Goal: Task Accomplishment & Management: Use online tool/utility

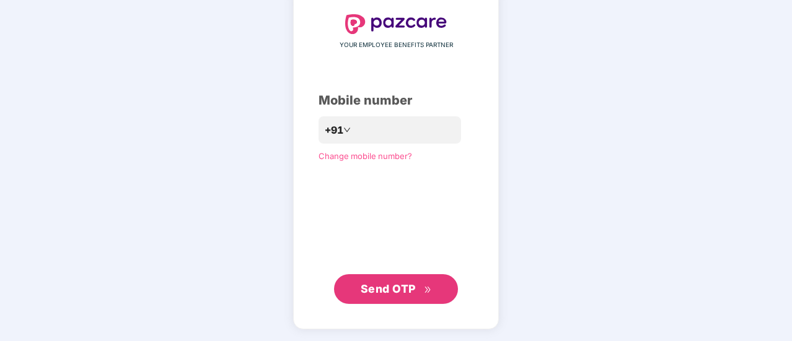
scroll to position [68, 0]
click at [404, 290] on span "Send OTP" at bounding box center [387, 289] width 55 height 13
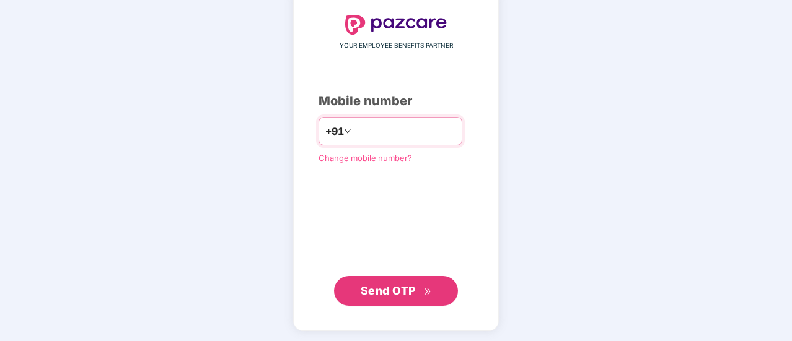
click at [395, 132] on input "**********" at bounding box center [405, 131] width 102 height 20
click at [406, 132] on input "**********" at bounding box center [405, 131] width 102 height 20
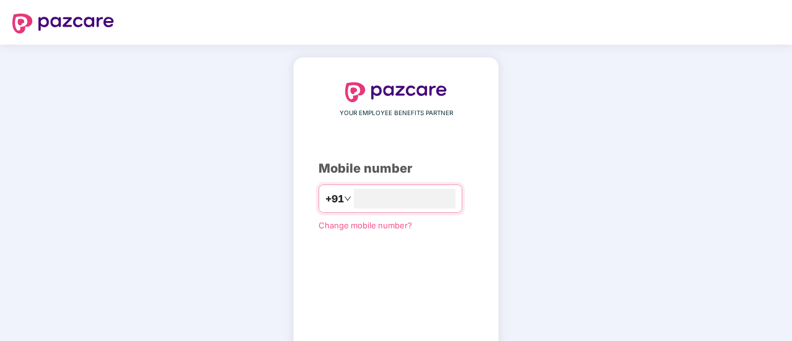
scroll to position [68, 0]
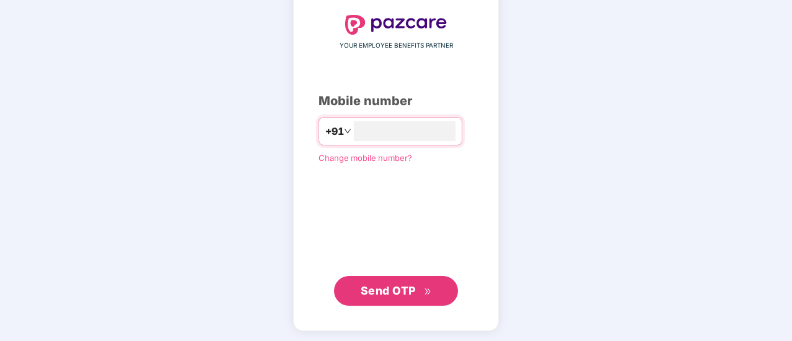
type input "**********"
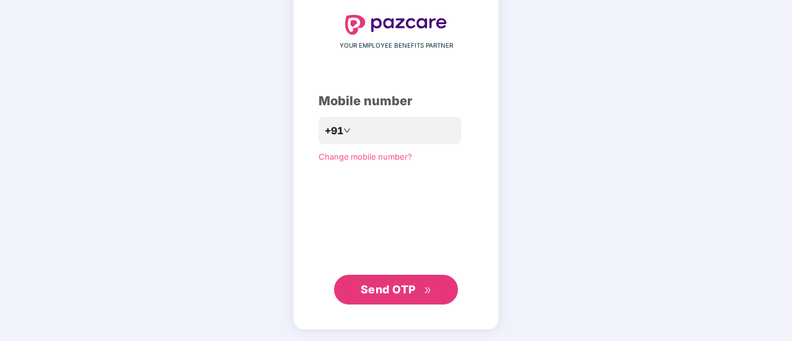
click at [382, 295] on span "Send OTP" at bounding box center [387, 289] width 55 height 13
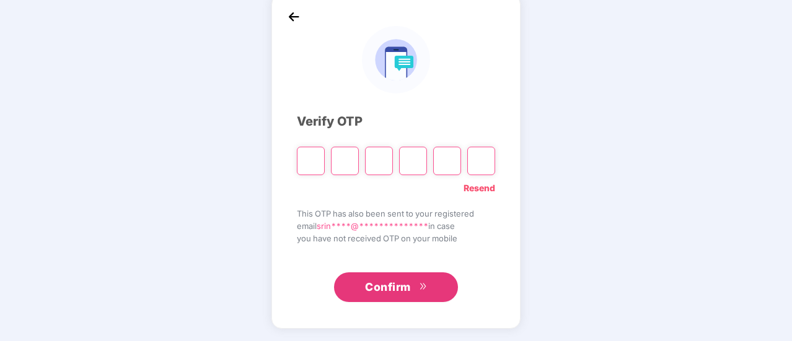
scroll to position [62, 0]
paste input "*"
type input "*"
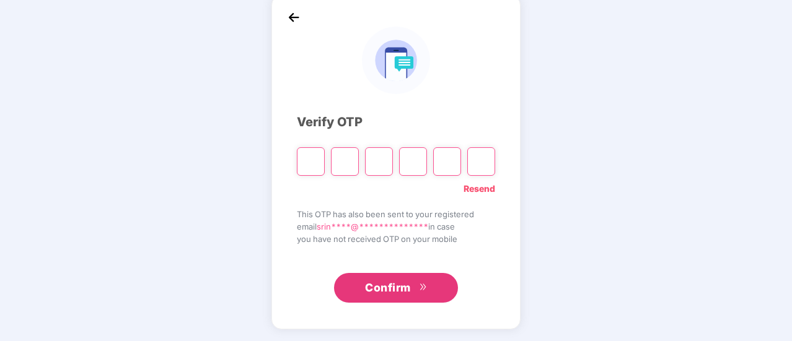
type input "*"
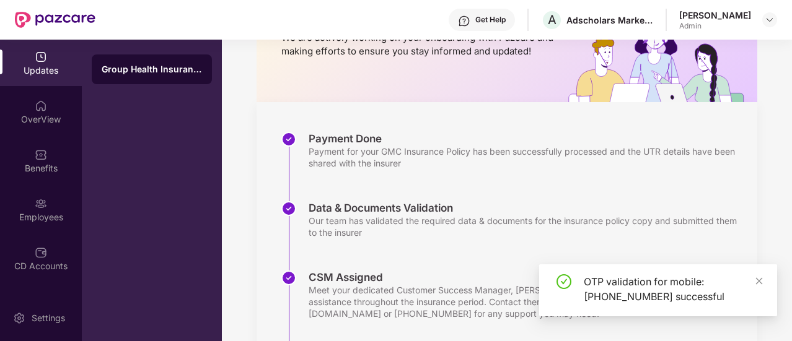
scroll to position [0, 0]
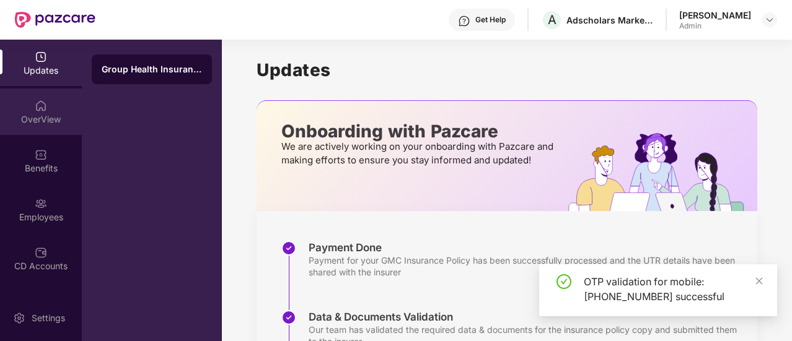
click at [36, 117] on div "OverView" at bounding box center [41, 119] width 82 height 12
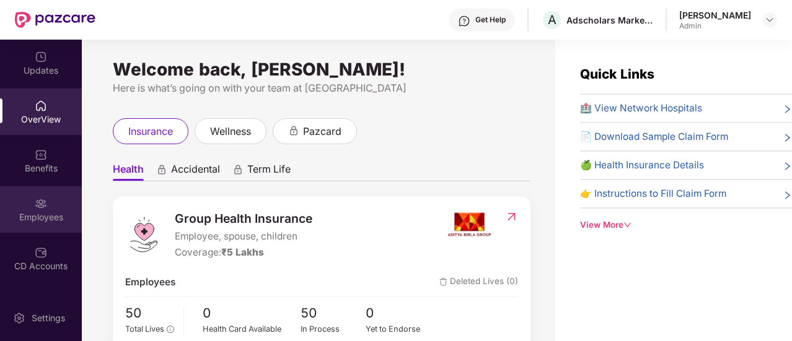
click at [42, 219] on div "Employees" at bounding box center [41, 217] width 82 height 12
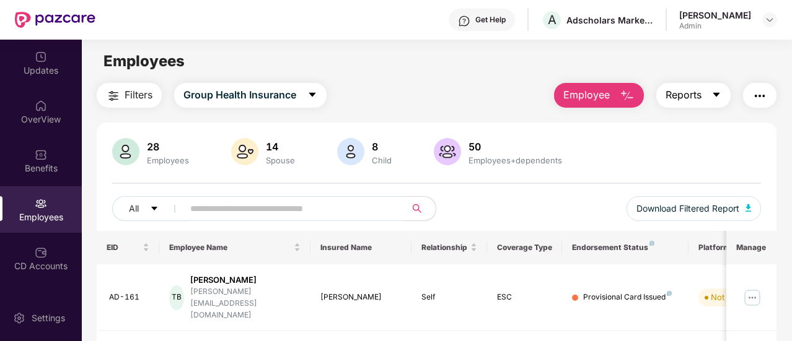
click at [706, 97] on button "Reports" at bounding box center [693, 95] width 74 height 25
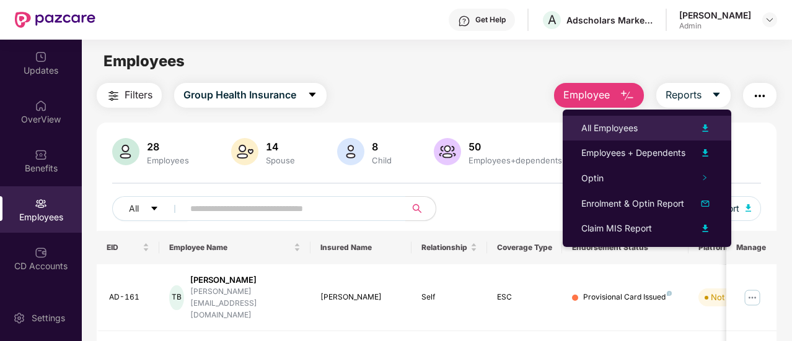
click at [643, 128] on div "All Employees" at bounding box center [646, 128] width 131 height 15
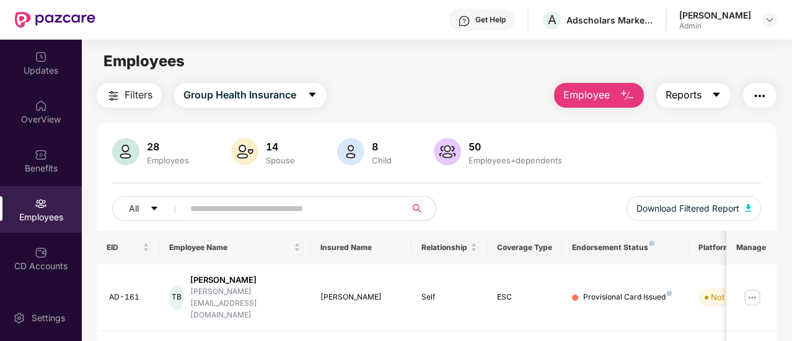
click at [723, 100] on button "Reports" at bounding box center [693, 95] width 74 height 25
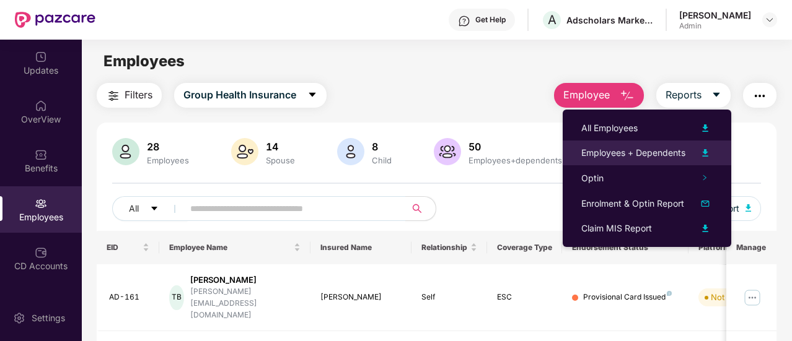
click at [674, 151] on div "Employees + Dependents" at bounding box center [633, 153] width 104 height 14
